Goal: Information Seeking & Learning: Learn about a topic

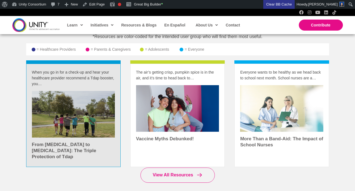
scroll to position [761, 0]
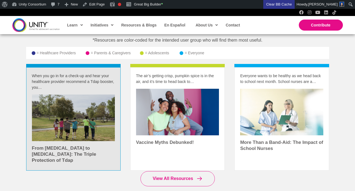
click at [85, 68] on link at bounding box center [73, 118] width 94 height 103
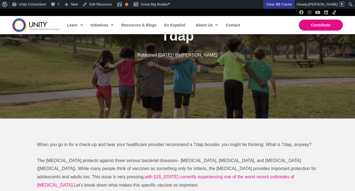
scroll to position [57, 0]
